Goal: Information Seeking & Learning: Learn about a topic

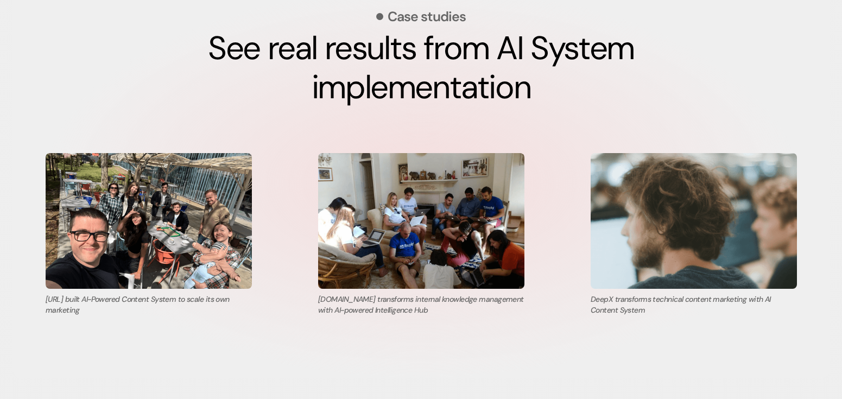
scroll to position [3709, 0]
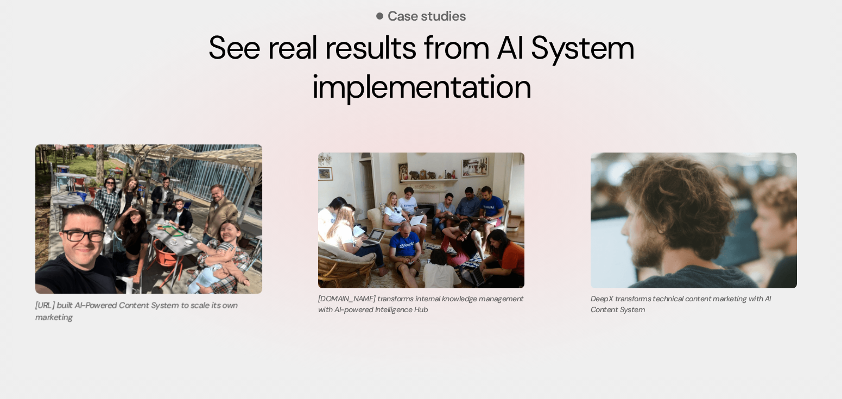
click at [143, 205] on img at bounding box center [148, 218] width 227 height 149
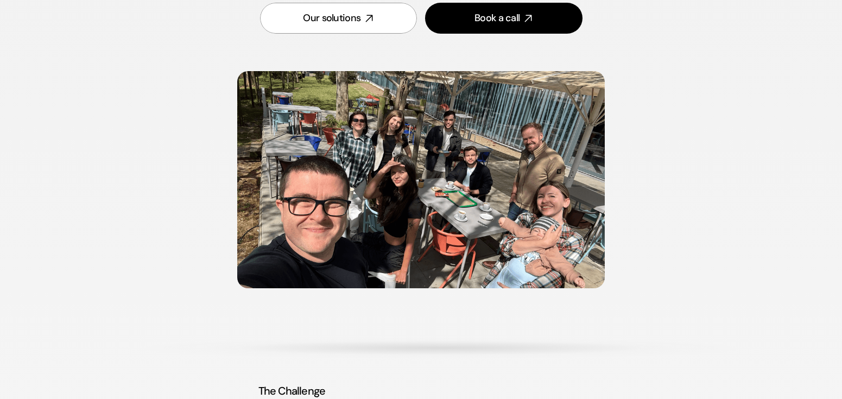
scroll to position [373, 0]
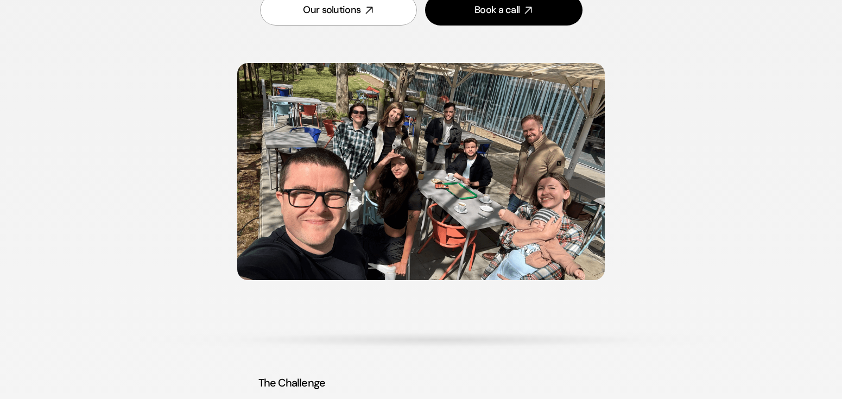
click at [429, 153] on img at bounding box center [421, 171] width 368 height 217
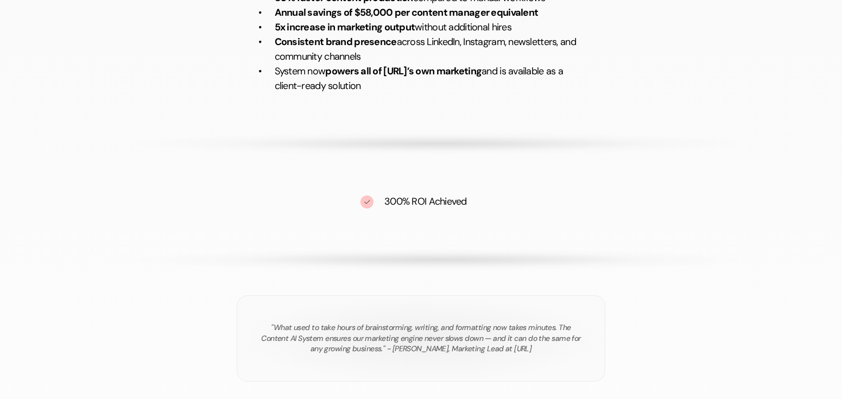
scroll to position [1659, 0]
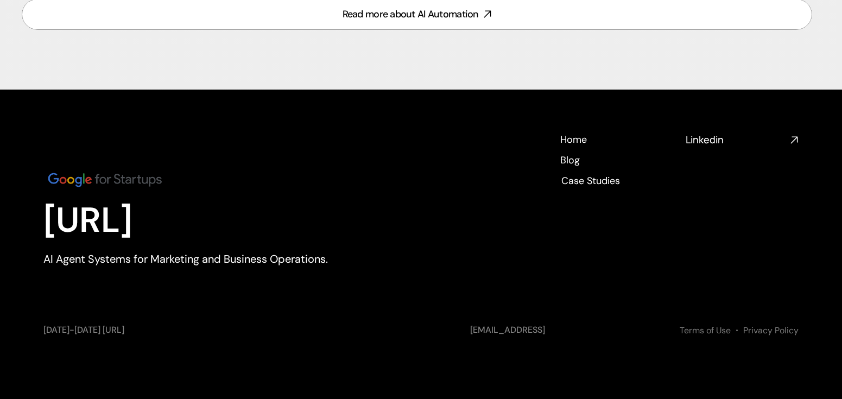
scroll to position [4867, 0]
click at [717, 140] on h4 "Linkedin" at bounding box center [736, 140] width 100 height 14
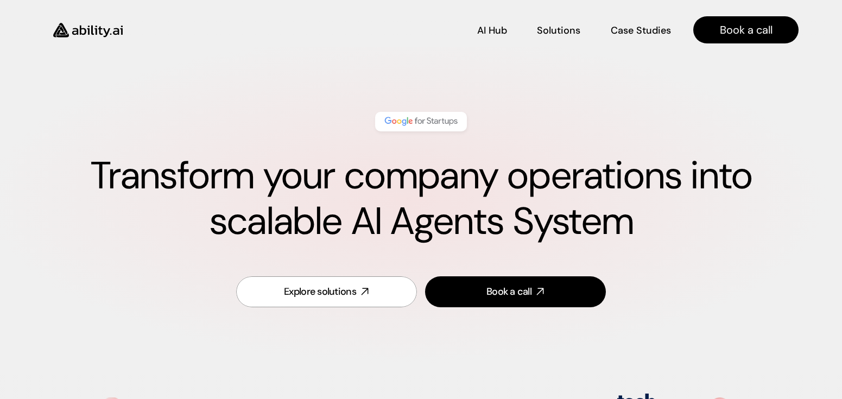
scroll to position [0, 0]
click at [330, 198] on h1 "Transform your company operations into scalable AI Agents System" at bounding box center [420, 199] width 755 height 91
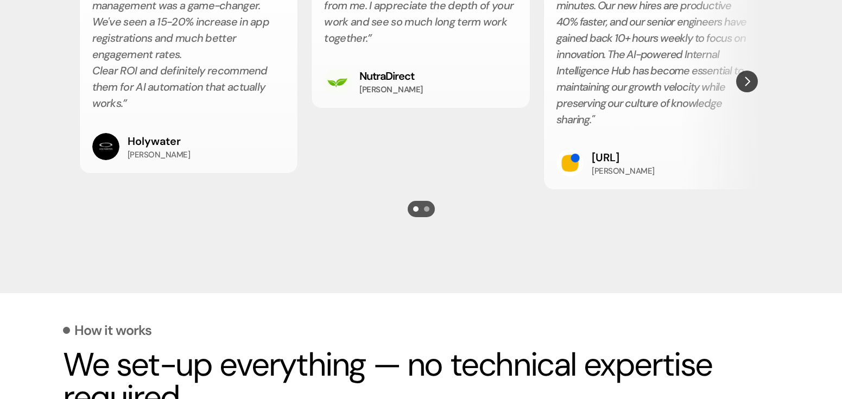
scroll to position [2106, 0]
click at [426, 207] on div "Scroll to page 2" at bounding box center [426, 208] width 5 height 5
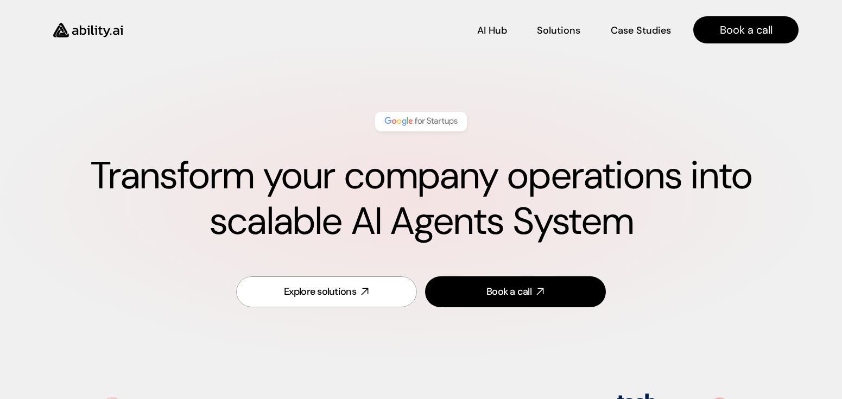
scroll to position [0, 0]
click at [502, 34] on p "AI Hub" at bounding box center [492, 29] width 29 height 14
